Goal: Task Accomplishment & Management: Manage account settings

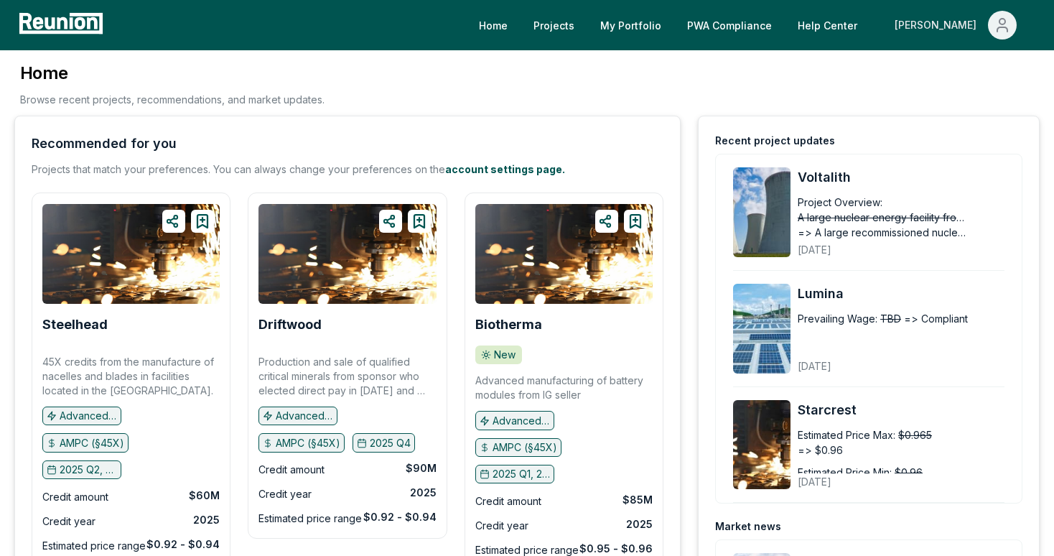
click at [1005, 29] on icon "Main" at bounding box center [1002, 25] width 17 height 17
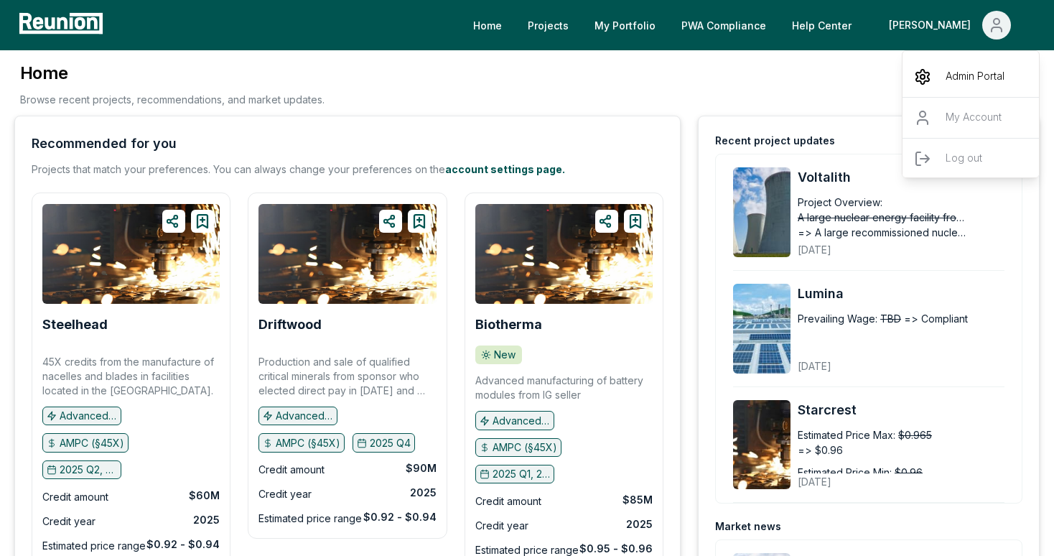
click at [948, 77] on p "Admin Portal" at bounding box center [975, 76] width 59 height 17
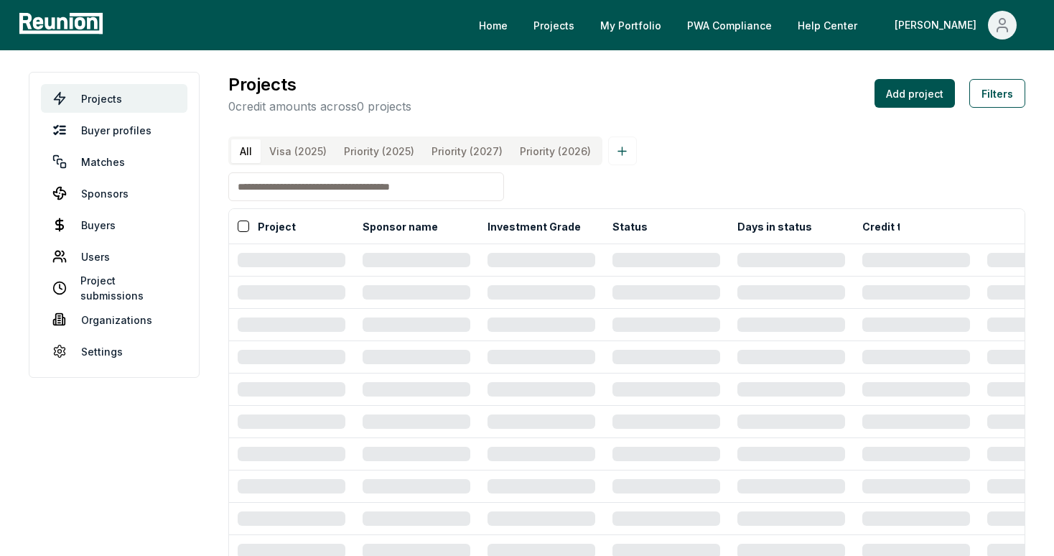
click at [355, 189] on input at bounding box center [366, 186] width 276 height 29
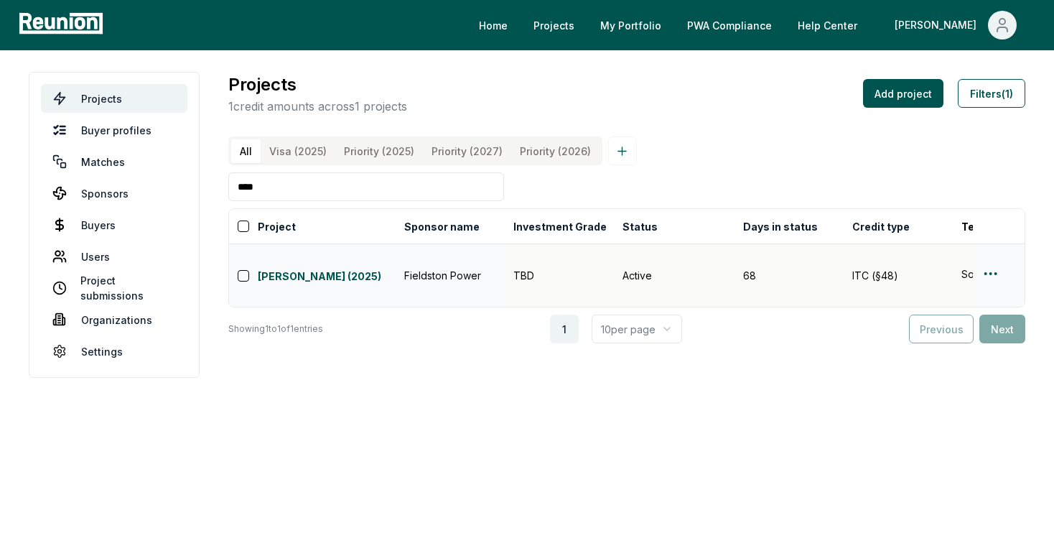
type input "****"
click at [994, 259] on html "Please visit us on your desktop We're working on making our marketplace mobile-…" at bounding box center [527, 278] width 1054 height 556
click at [927, 317] on div "Edit" at bounding box center [974, 319] width 136 height 24
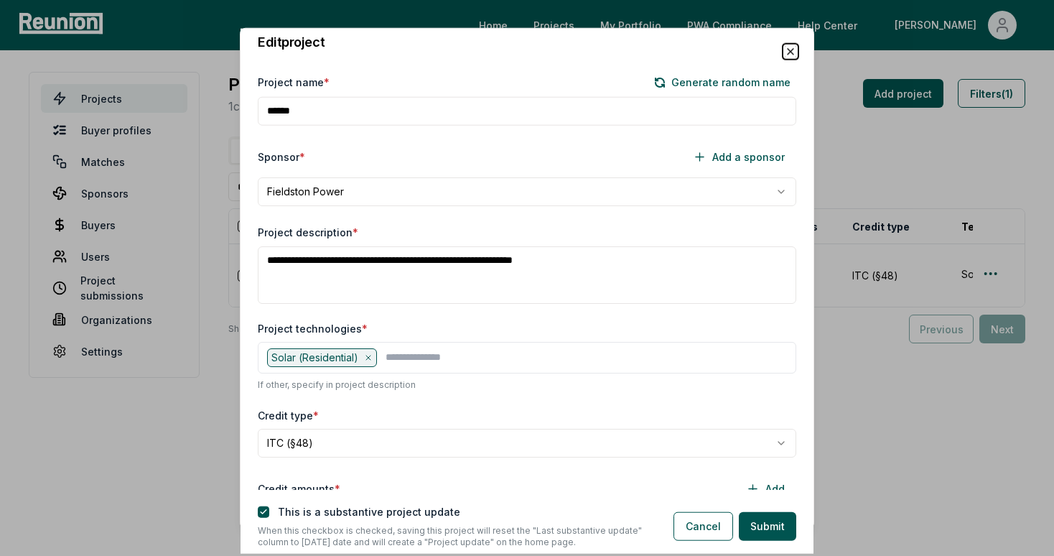
click at [794, 56] on icon "button" at bounding box center [790, 51] width 11 height 11
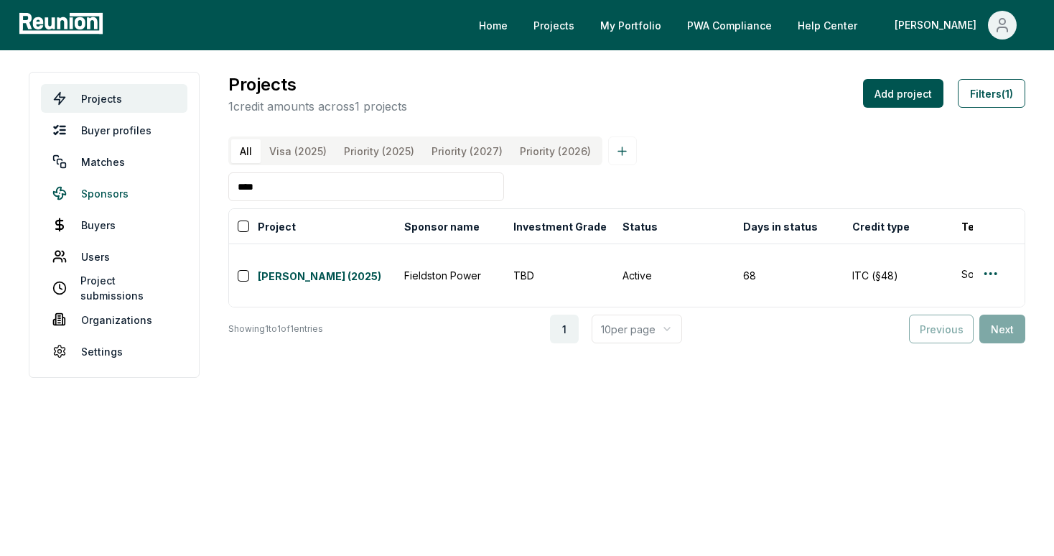
click at [116, 186] on link "Sponsors" at bounding box center [114, 193] width 147 height 29
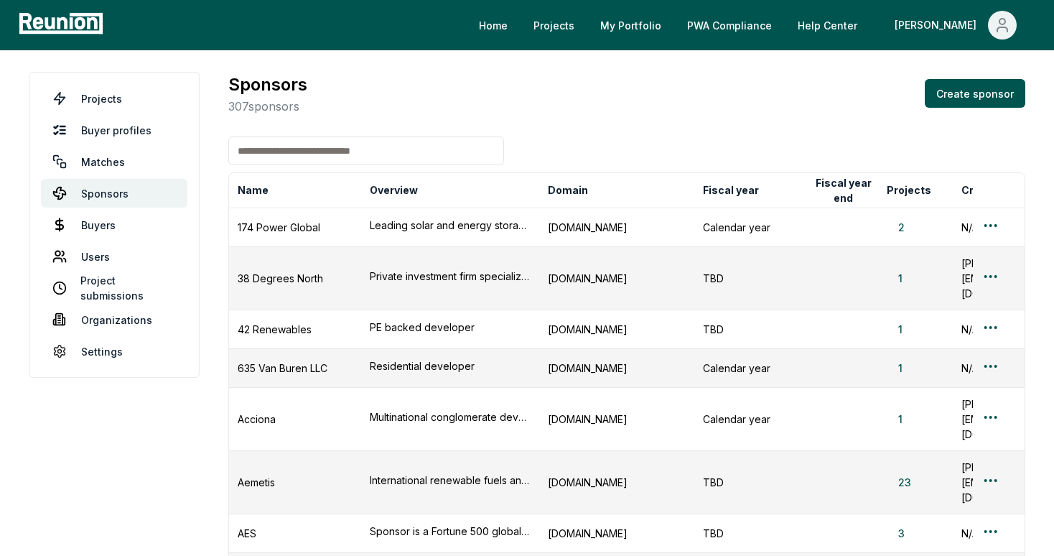
click at [366, 162] on input at bounding box center [366, 150] width 276 height 29
click at [363, 155] on input at bounding box center [366, 150] width 276 height 29
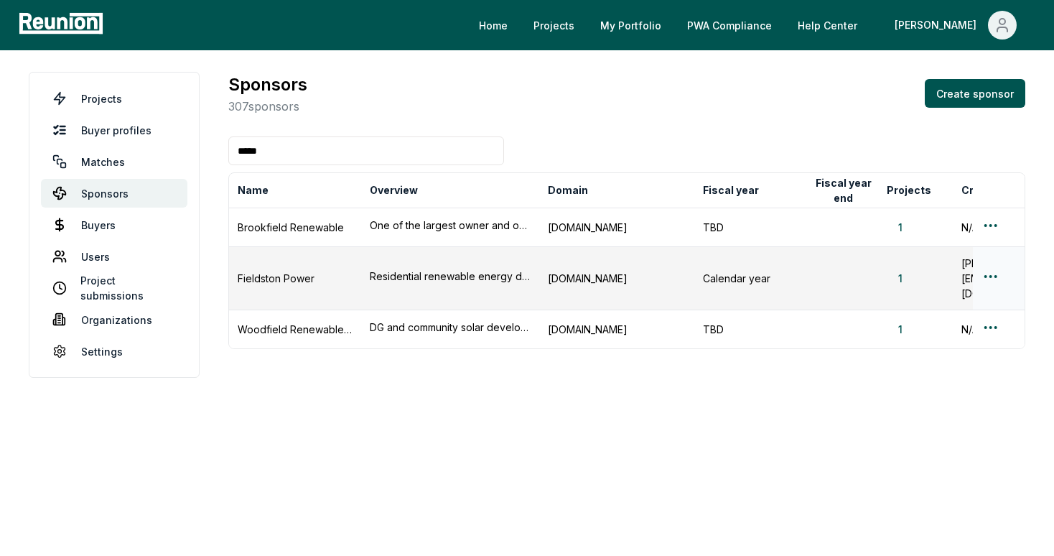
type input "*****"
click at [996, 264] on html "Please visit us on your desktop We're working on making our marketplace mobile-…" at bounding box center [527, 278] width 1054 height 556
click at [942, 321] on div "Edit sponsor" at bounding box center [974, 322] width 136 height 24
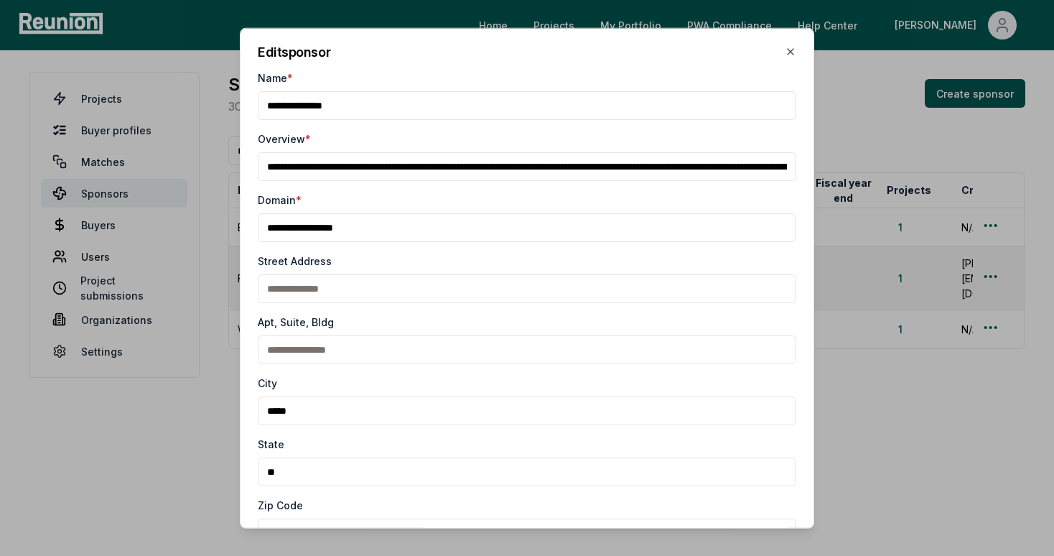
click at [309, 108] on input "Name *" at bounding box center [527, 105] width 539 height 29
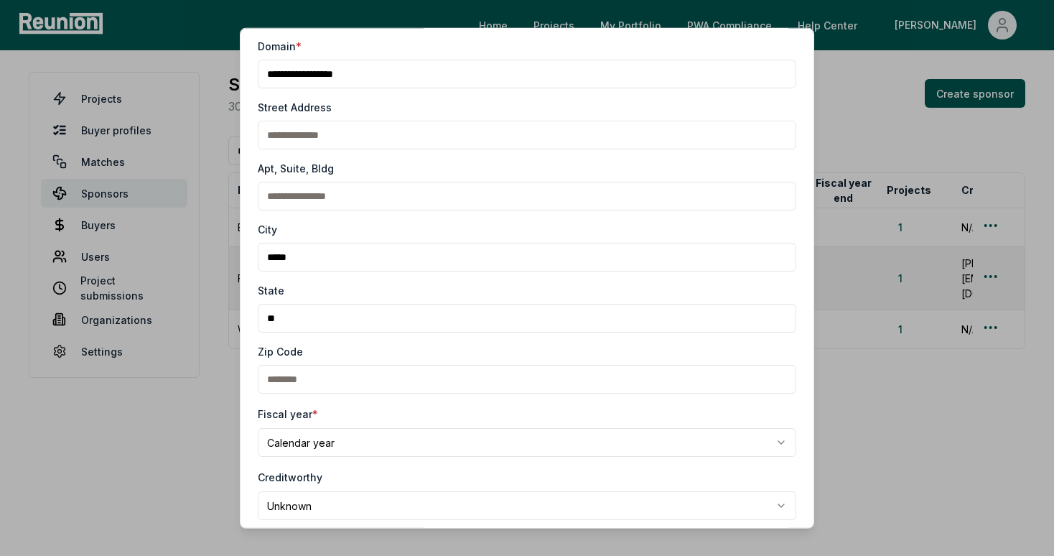
scroll to position [284, 0]
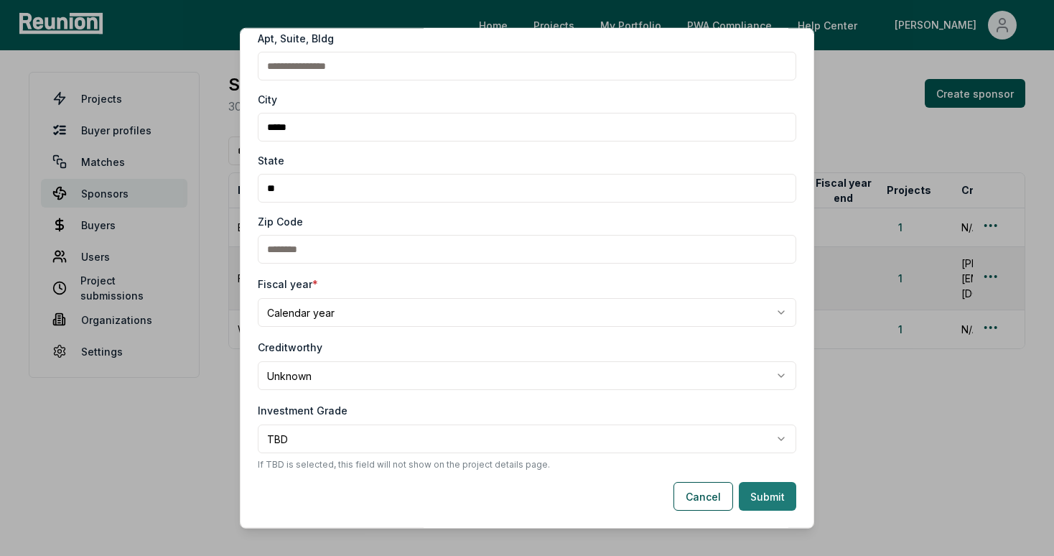
type input "**********"
click at [766, 505] on button "Submit" at bounding box center [767, 496] width 57 height 29
